Goal: Task Accomplishment & Management: Manage account settings

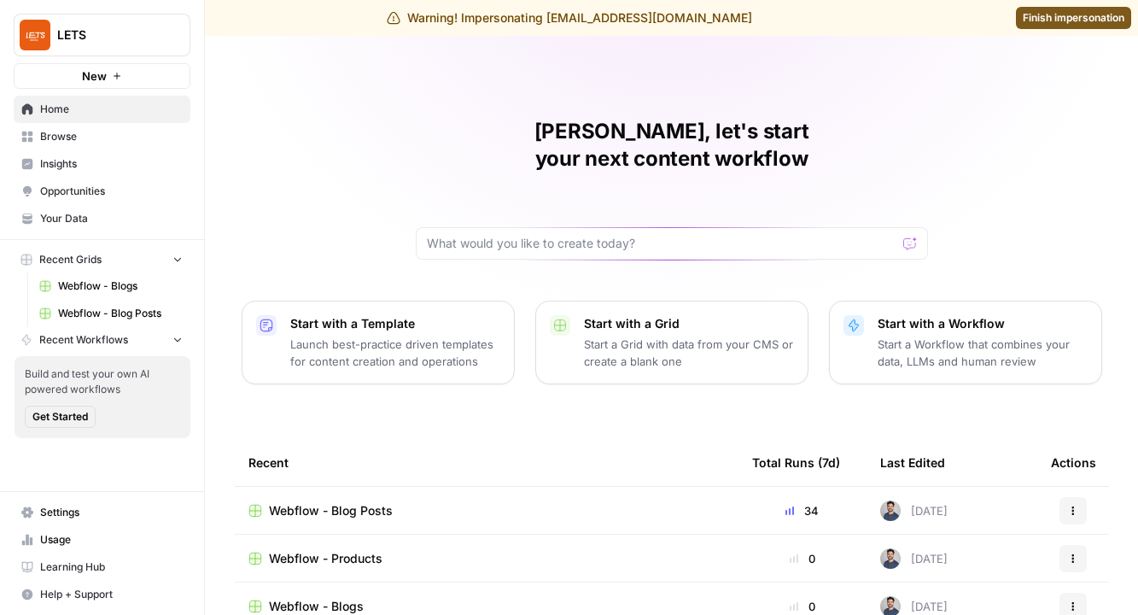
click at [62, 517] on span "Settings" at bounding box center [111, 512] width 143 height 15
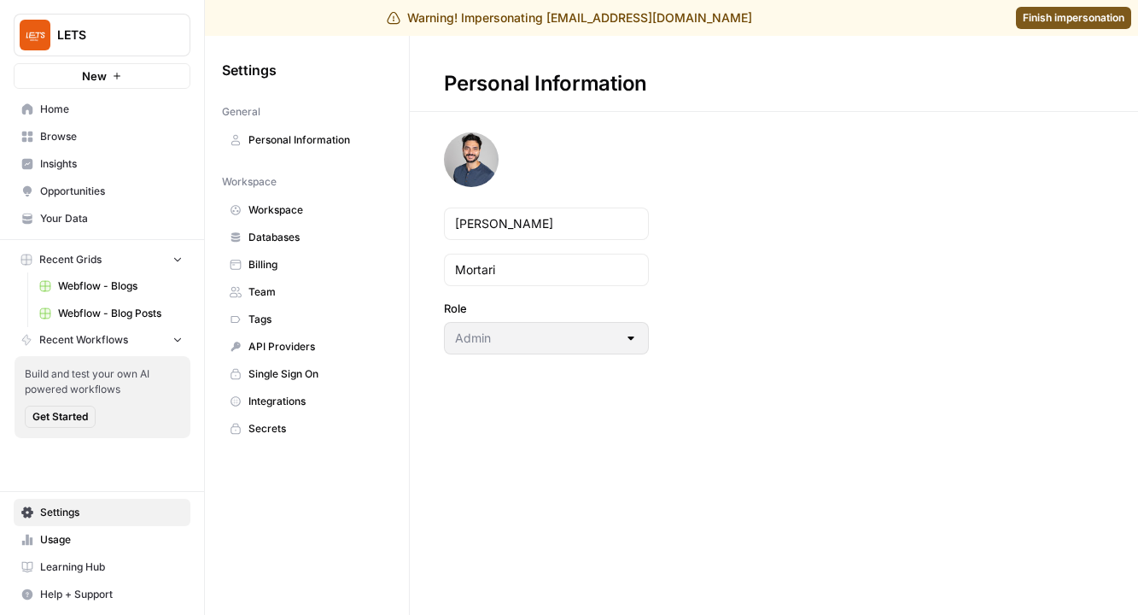
click at [268, 260] on span "Billing" at bounding box center [316, 264] width 136 height 15
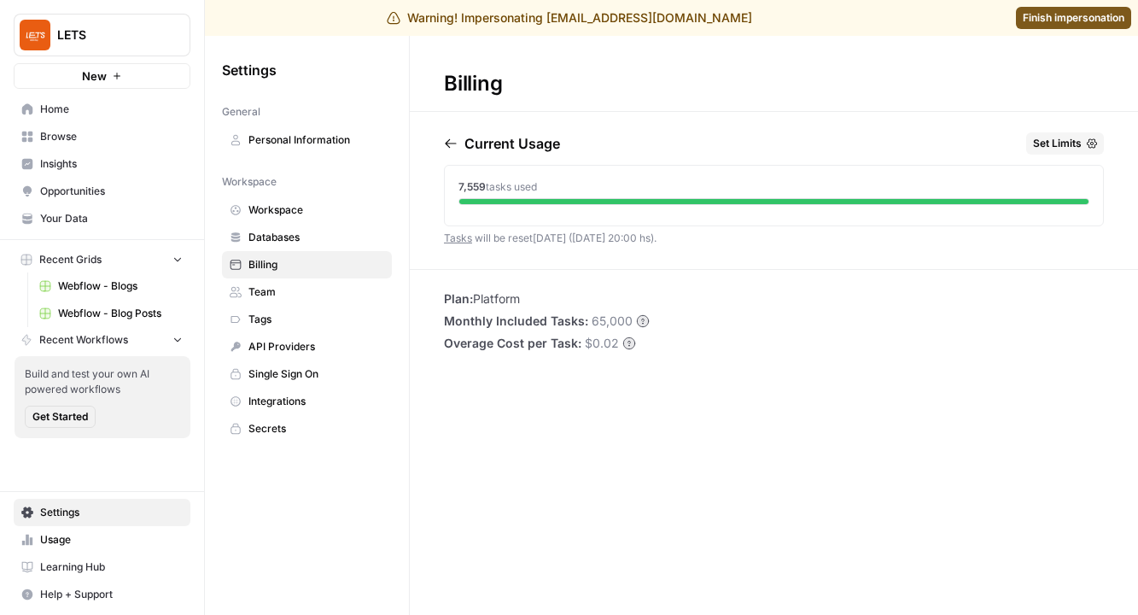
click at [1076, 124] on div "Billing Current Usage Set Limits 7,559 tasks used Tasks will be reset [DATE] ([…" at bounding box center [774, 325] width 728 height 579
click at [1083, 134] on button "Set Limits" at bounding box center [1065, 143] width 78 height 22
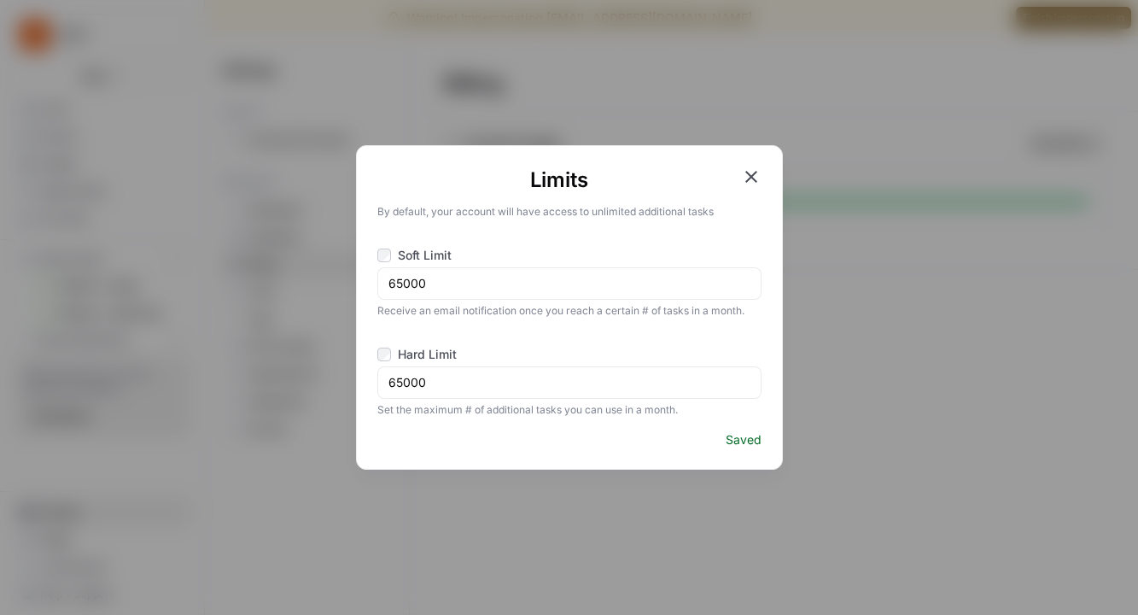
click at [742, 178] on icon "button" at bounding box center [751, 176] width 20 height 20
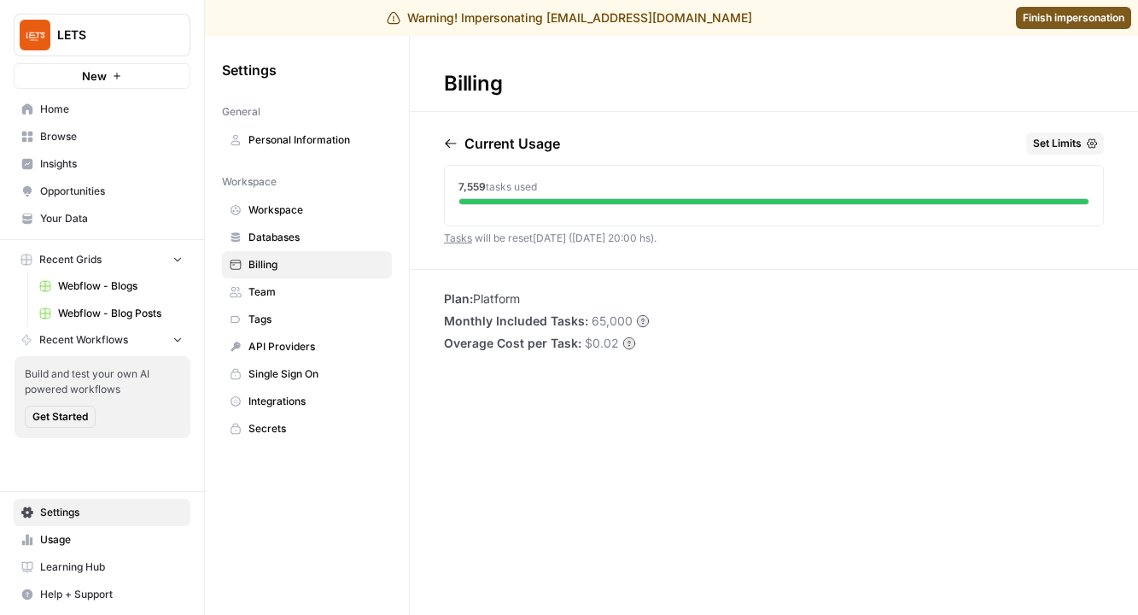
click at [1068, 137] on span "Set Limits" at bounding box center [1057, 143] width 49 height 15
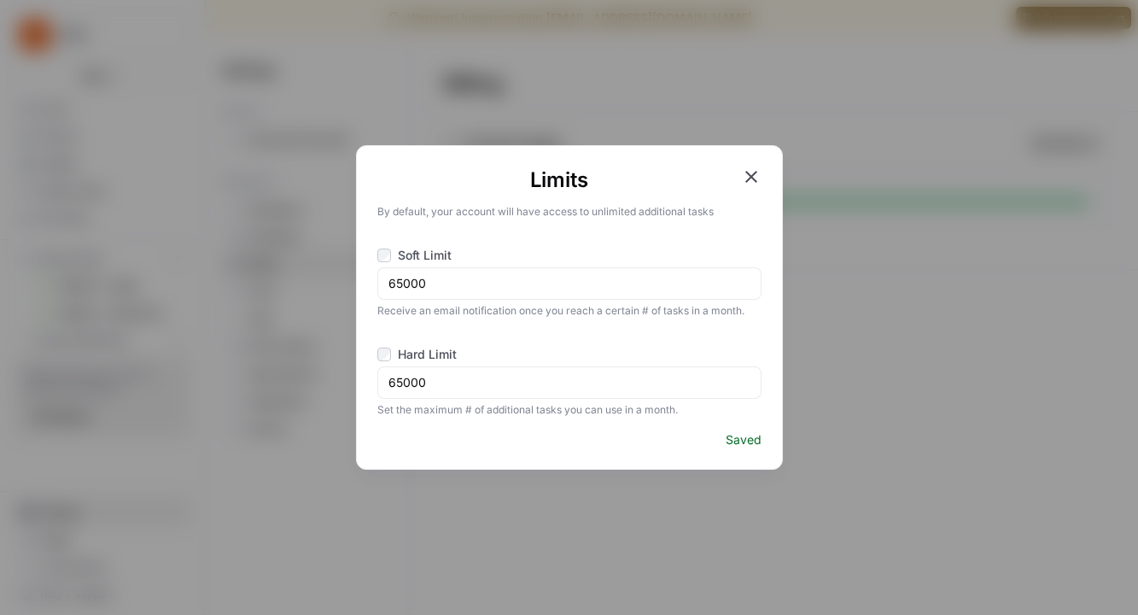
click at [1042, 219] on div "Limits By default, your account will have access to unlimited additional tasks …" at bounding box center [569, 307] width 1138 height 615
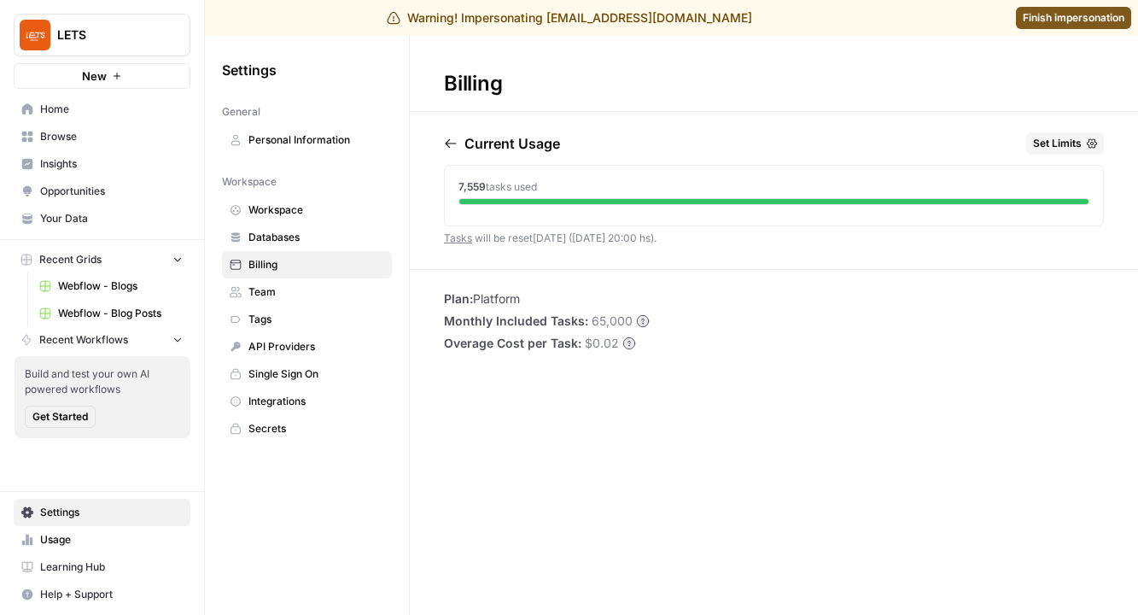
click at [74, 534] on span "Usage" at bounding box center [111, 539] width 143 height 15
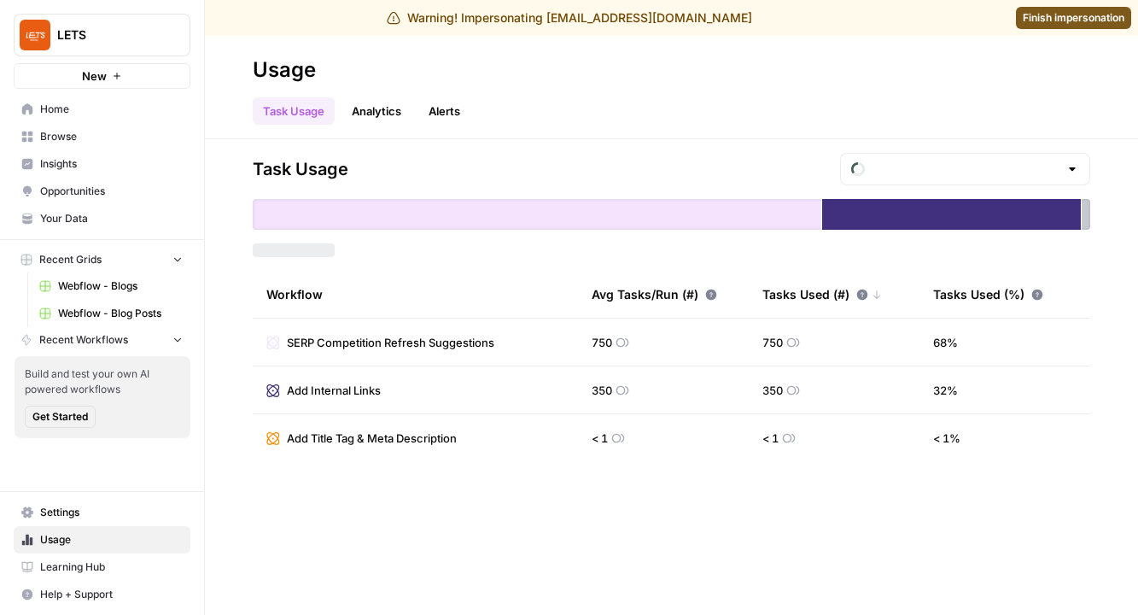
type input "October Tasks"
click at [60, 513] on span "Settings" at bounding box center [111, 512] width 143 height 15
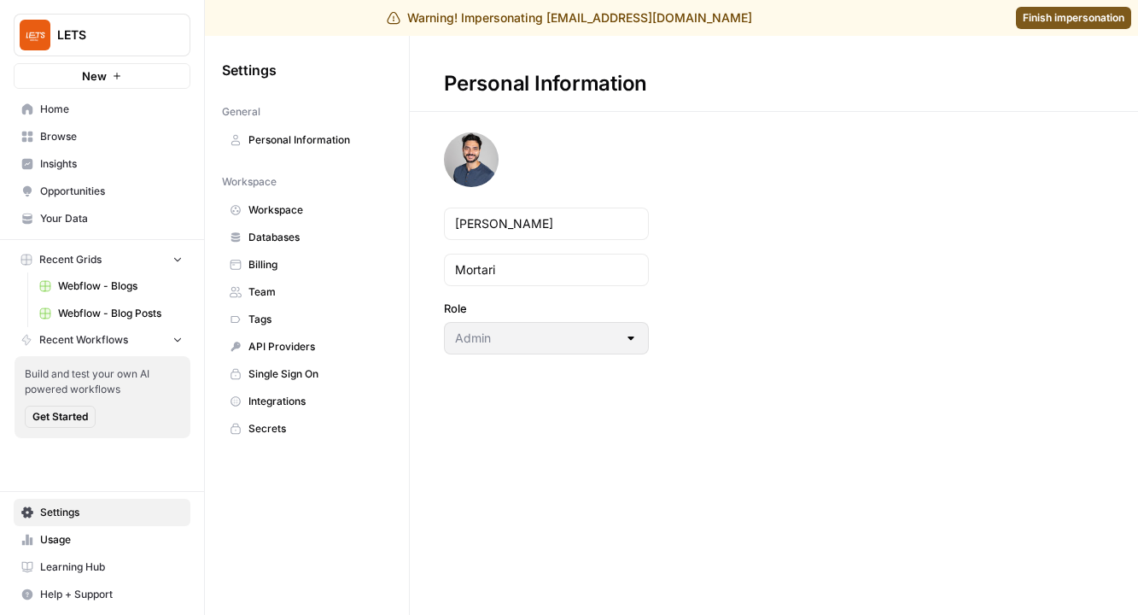
click at [301, 267] on span "Billing" at bounding box center [316, 264] width 136 height 15
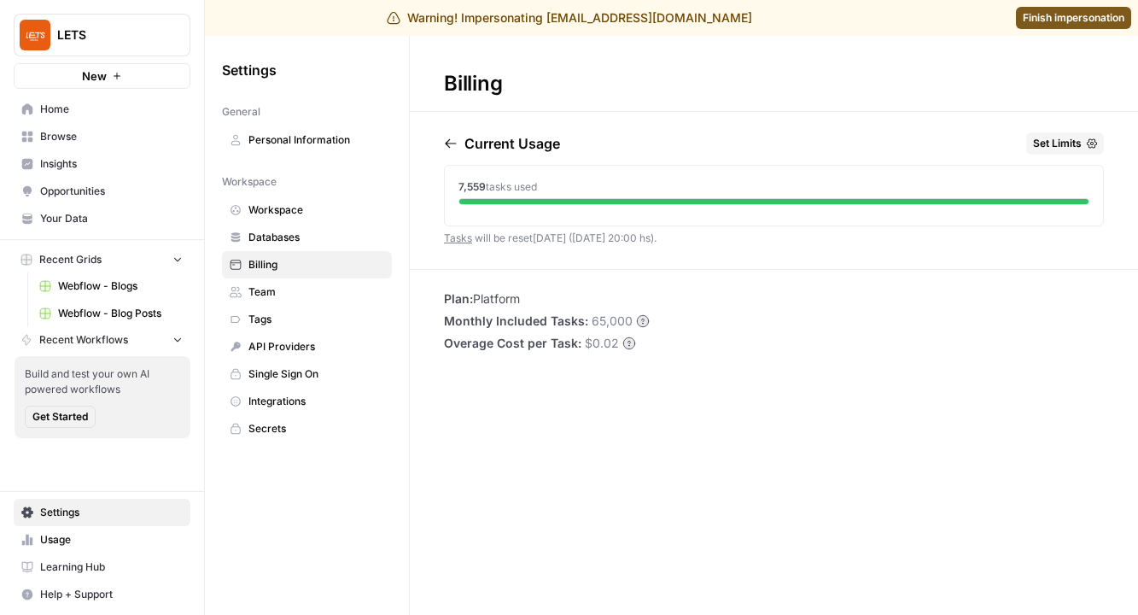
click at [83, 140] on span "Browse" at bounding box center [111, 136] width 143 height 15
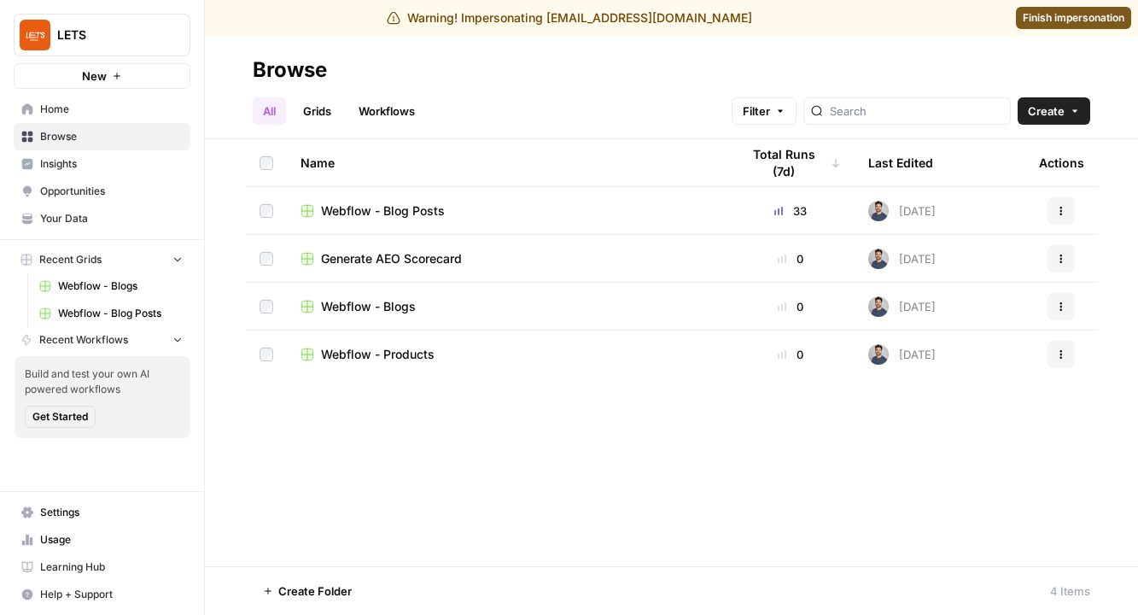
click at [370, 202] on span "Webflow - Blog Posts" at bounding box center [383, 210] width 124 height 17
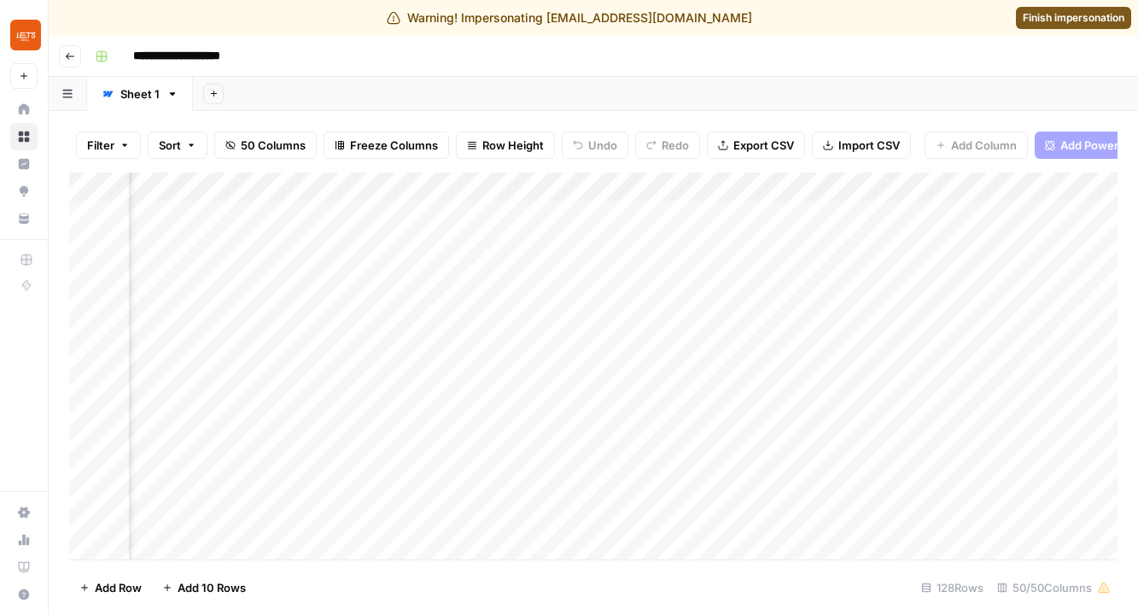
scroll to position [0, 5117]
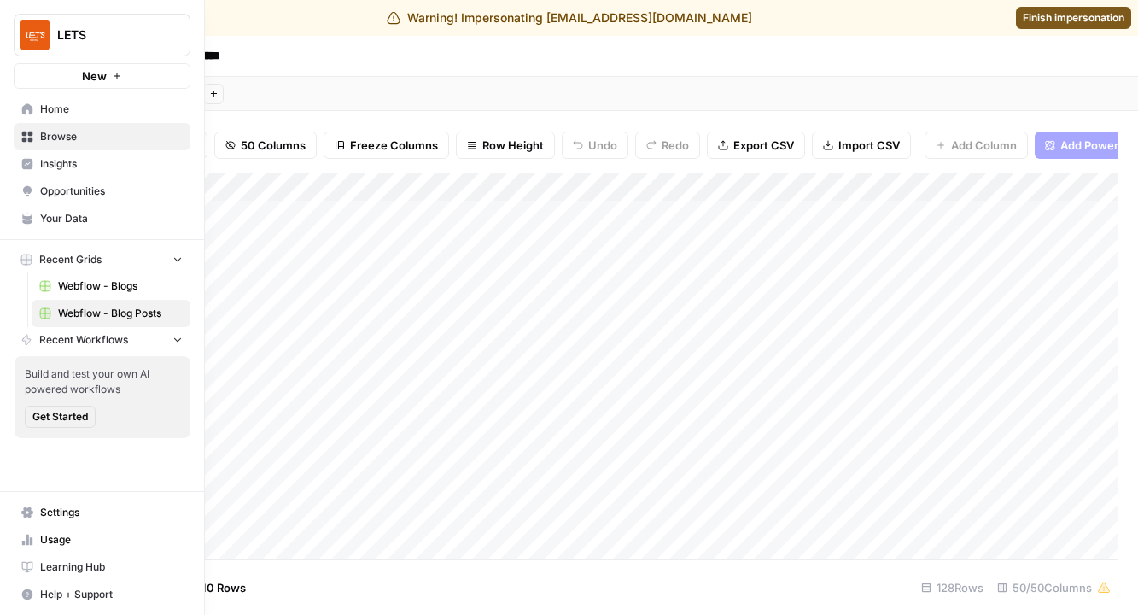
click at [100, 283] on span "Webflow - Blogs" at bounding box center [120, 285] width 125 height 15
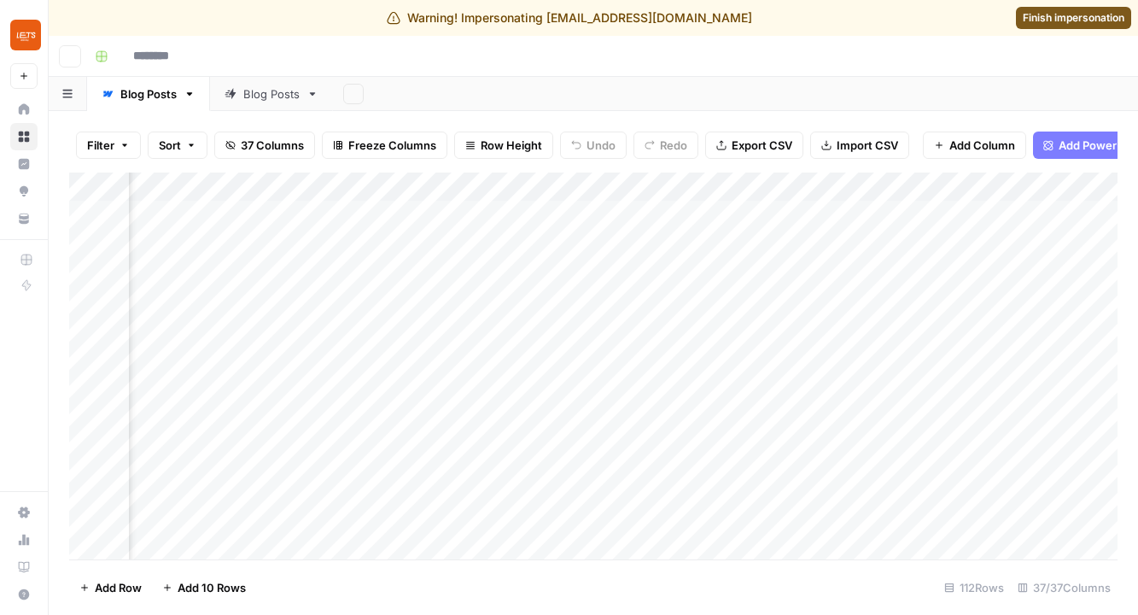
type input "**********"
click at [1054, 9] on link "Finish impersonation" at bounding box center [1073, 18] width 115 height 22
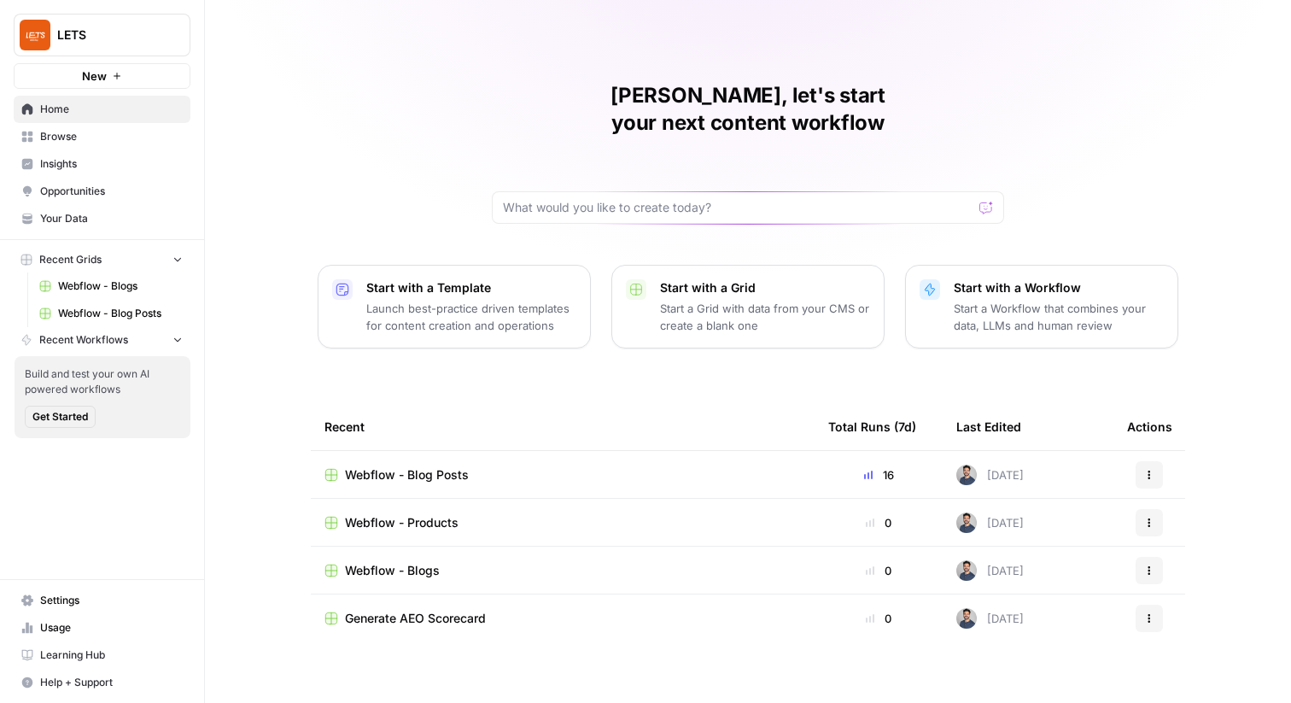
click at [90, 30] on span "LETS" at bounding box center [108, 34] width 103 height 17
type input "i"
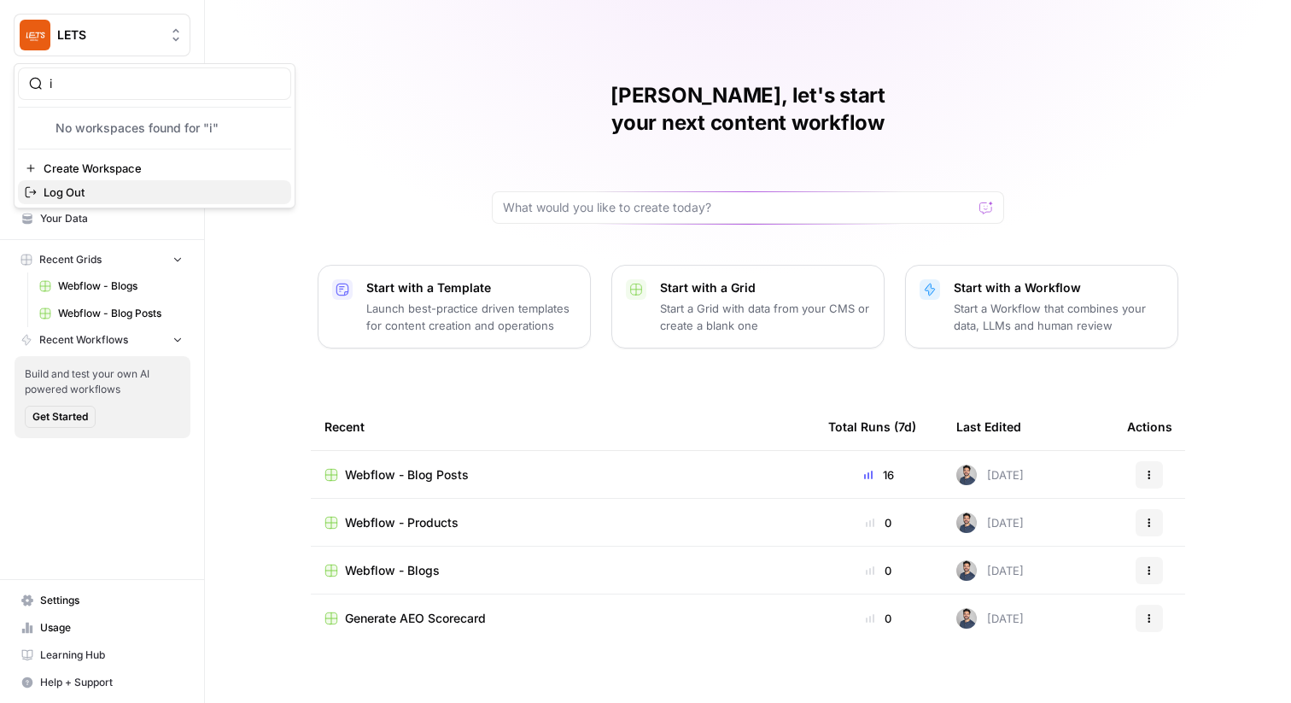
click at [120, 192] on span "Log Out" at bounding box center [161, 192] width 234 height 17
